Goal: Check status

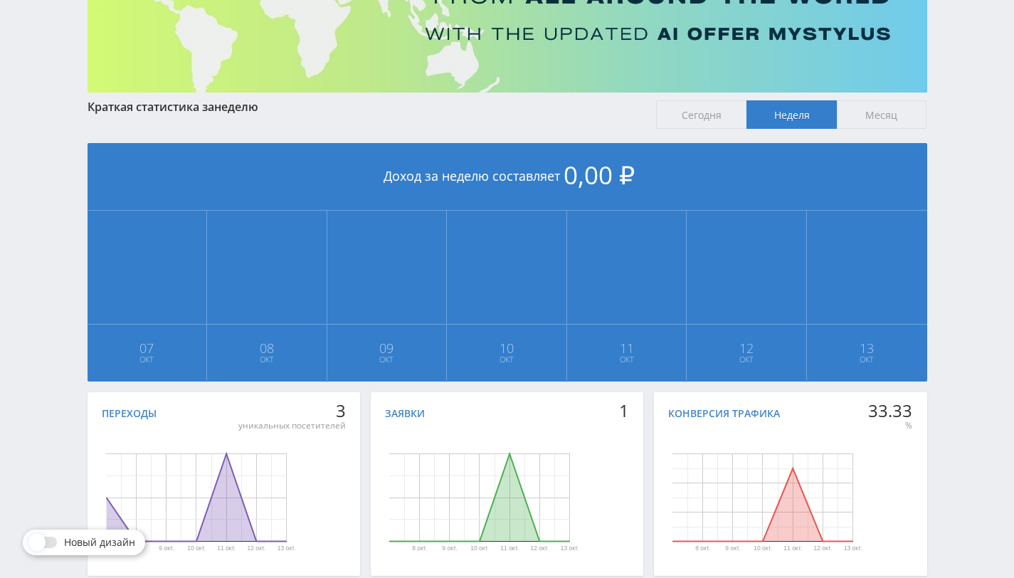
scroll to position [267, 0]
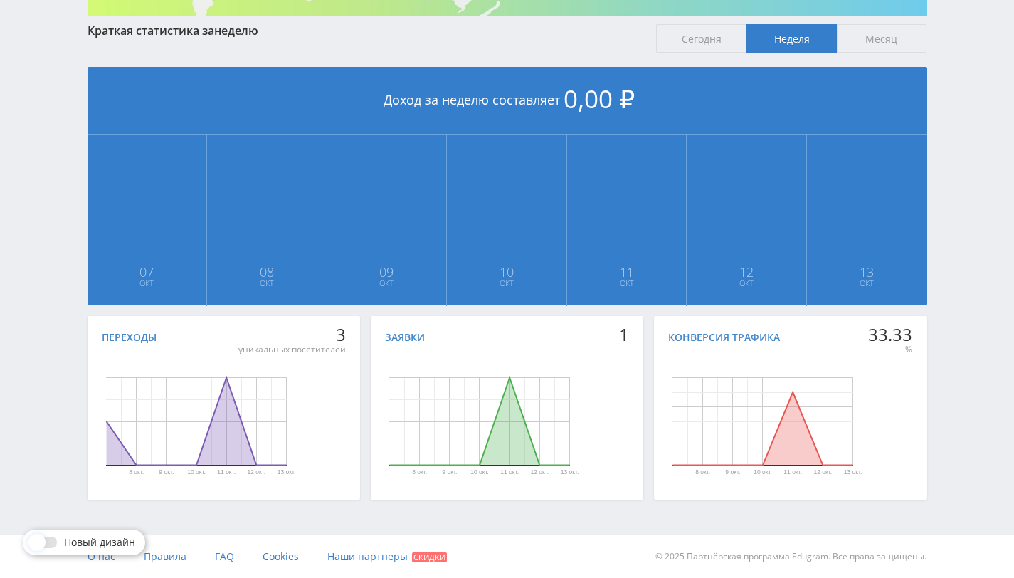
click at [515, 346] on div "Заявки 1 [DATE] [DATE] окт. [DATE] окт. [DATE] День Заявки [DATE] 0 [DATE] 0 [D…" at bounding box center [507, 408] width 273 height 184
click at [494, 347] on div "Заявки 1 [DATE] [DATE] окт. [DATE] окт. [DATE] День Заявки [DATE] 0 [DATE] 0 [D…" at bounding box center [507, 408] width 273 height 184
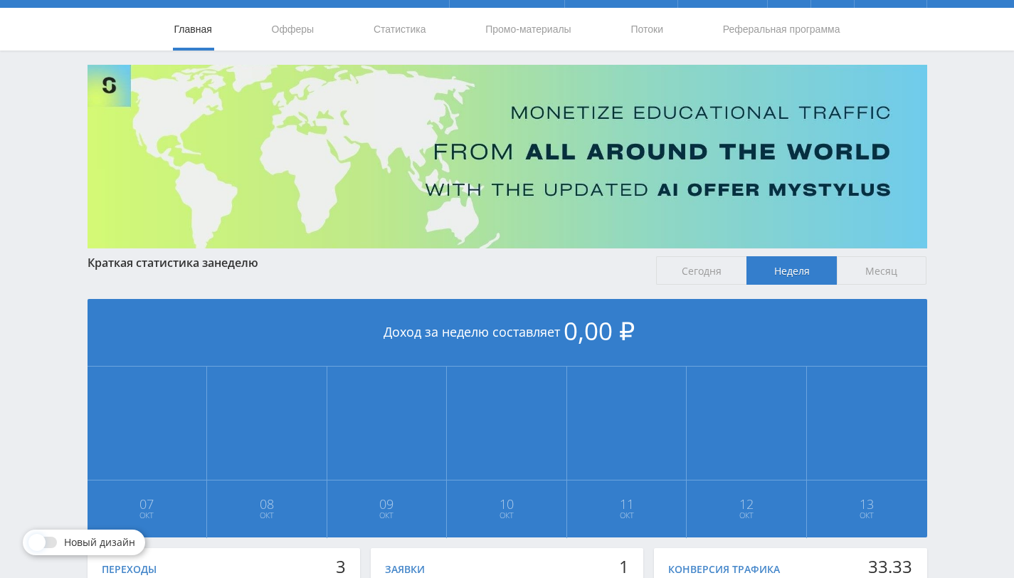
scroll to position [0, 0]
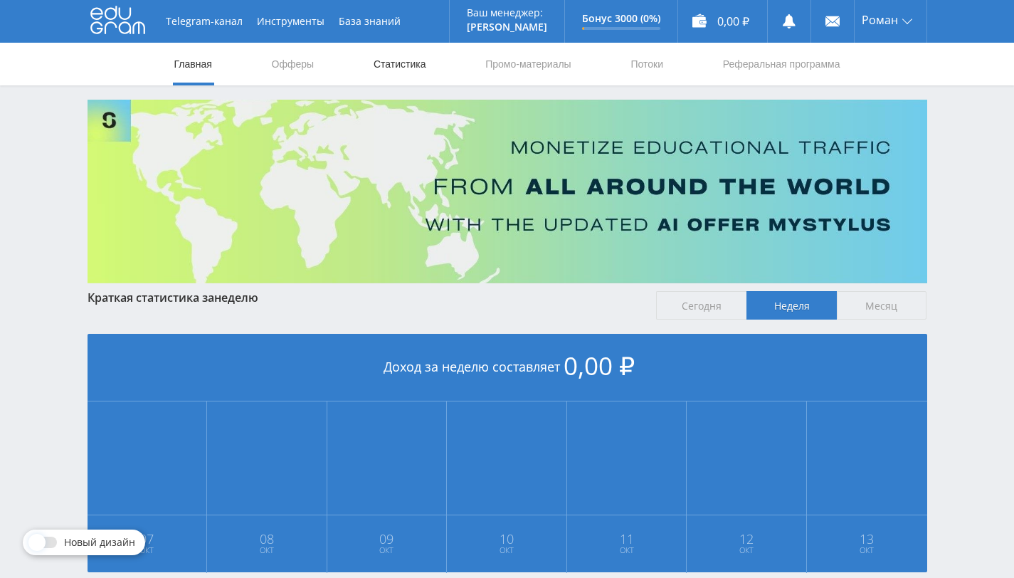
click at [391, 60] on link "Статистика" at bounding box center [399, 64] width 55 height 43
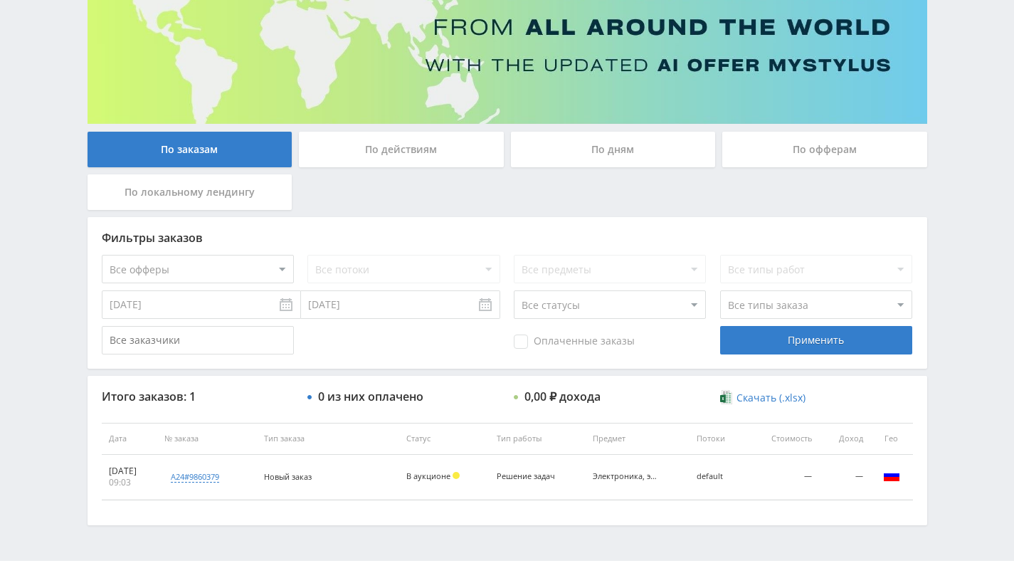
scroll to position [184, 0]
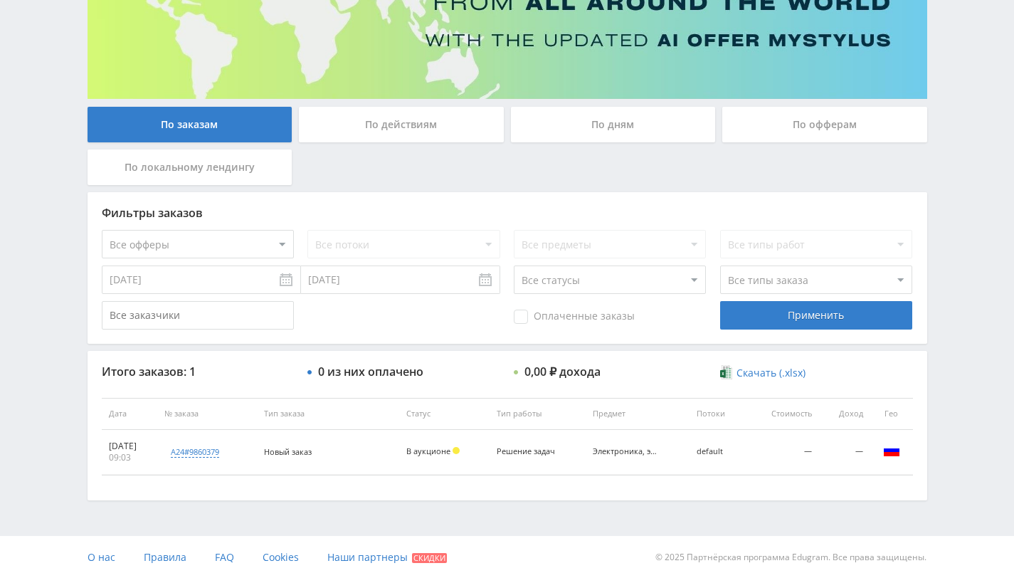
click at [285, 281] on input "[DATE]" at bounding box center [201, 279] width 199 height 28
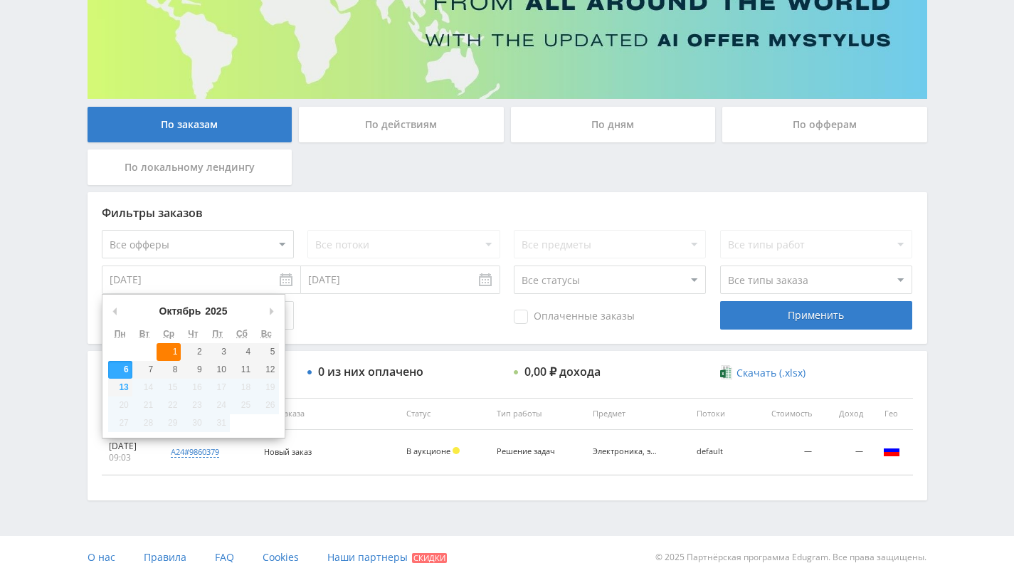
type input "[DATE]"
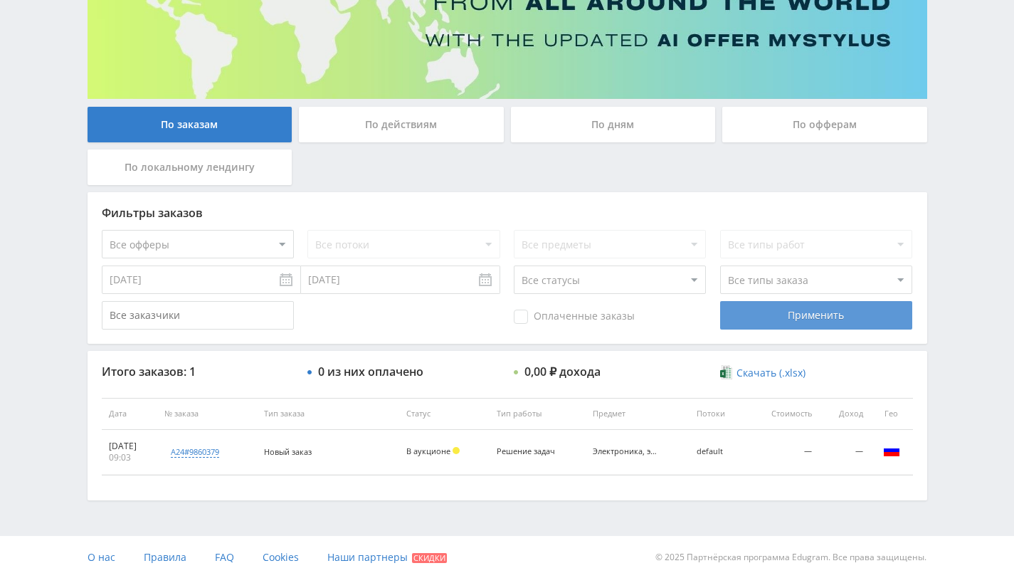
click at [739, 321] on div "Применить" at bounding box center [816, 315] width 192 height 28
